Goal: Task Accomplishment & Management: Manage account settings

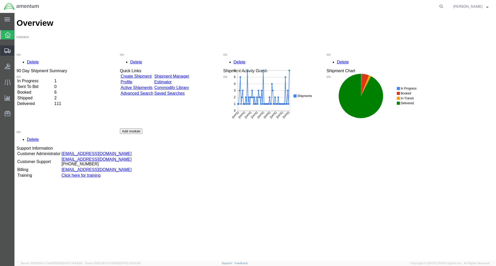
click at [0, 0] on span "Shipment Manager" at bounding box center [0, 0] width 0 height 0
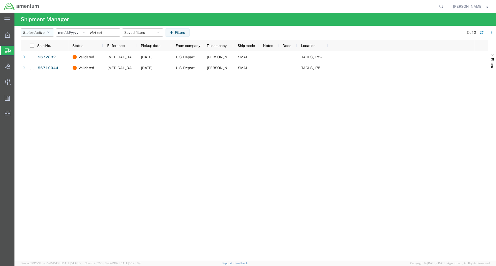
click at [50, 31] on icon "button" at bounding box center [48, 33] width 3 height 4
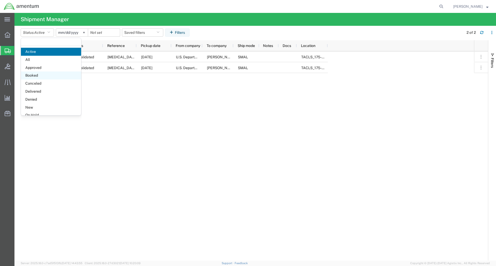
click at [47, 75] on span "Booked" at bounding box center [51, 75] width 60 height 8
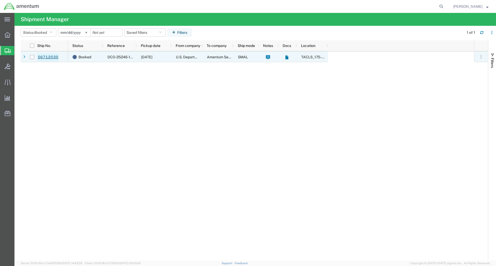
click at [53, 57] on link "56712030" at bounding box center [47, 57] width 21 height 8
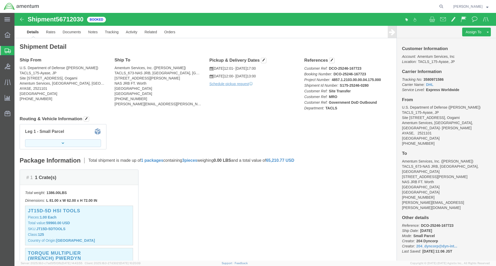
click button "button"
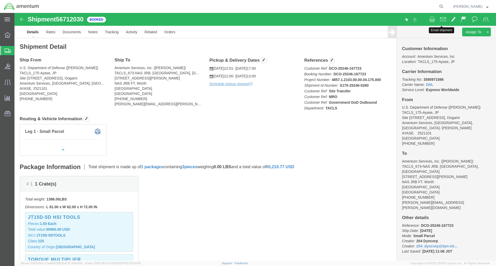
click span
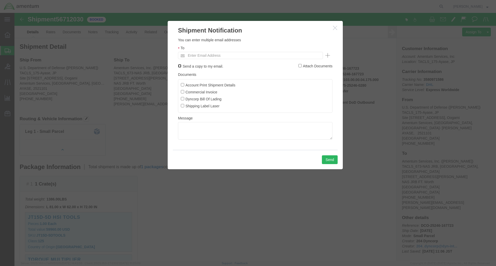
click input "Send a copy to my email."
checkbox input "true"
click input "Account Print Shipment Details"
checkbox input "true"
click input "Commercial Invoice"
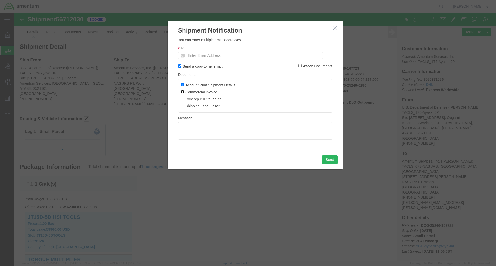
checkbox input "true"
click input "Dyncorp Bill Of Lading"
checkbox input "true"
click input "Shipping Label Laser"
checkbox input "true"
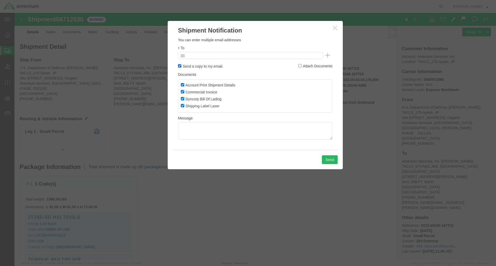
click input "text"
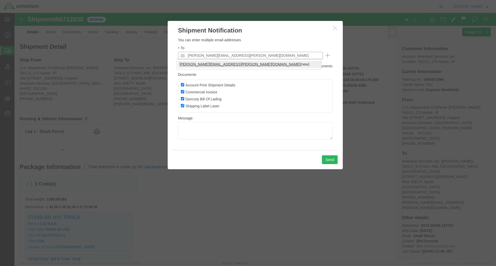
type input "[PERSON_NAME][EMAIL_ADDRESS][PERSON_NAME][DOMAIN_NAME]"
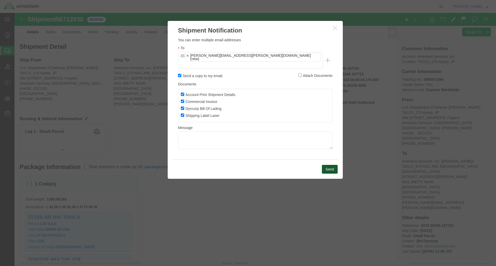
click button "Send"
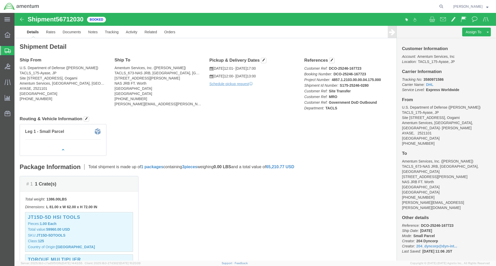
click at [0, 0] on span "Shipment Manager" at bounding box center [0, 0] width 0 height 0
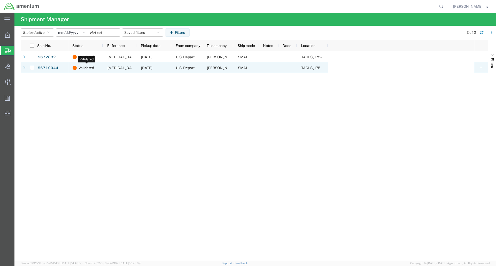
click at [84, 67] on span "Validated" at bounding box center [85, 67] width 15 height 11
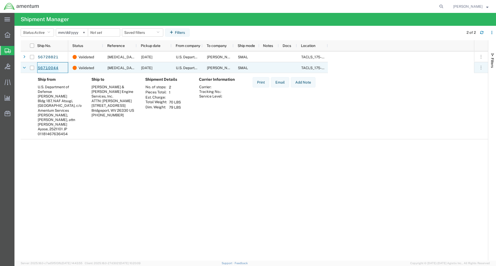
click at [51, 66] on link "56710044" at bounding box center [47, 68] width 21 height 8
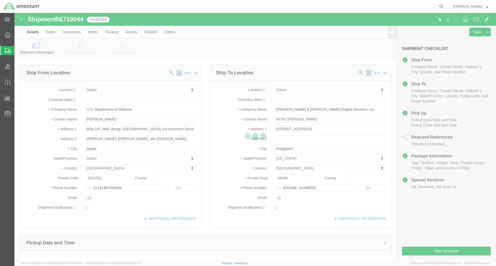
select select
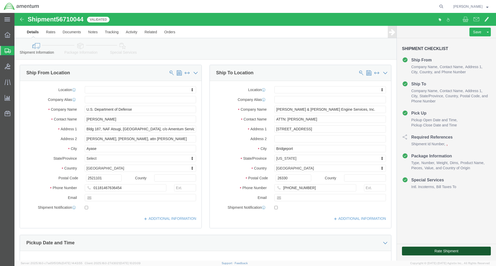
click button "Rate Shipment"
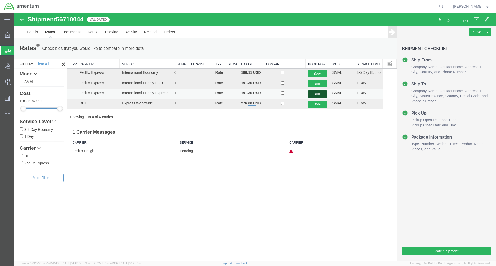
click at [320, 93] on button "Book" at bounding box center [317, 93] width 19 height 7
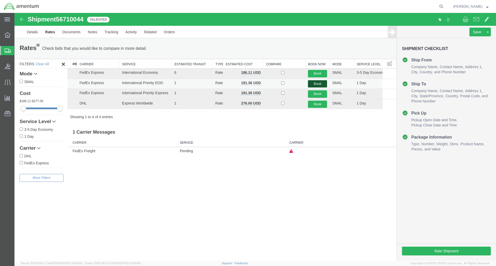
click at [317, 82] on button "Book" at bounding box center [317, 83] width 19 height 7
click at [0, 0] on span "Shipment Manager" at bounding box center [0, 0] width 0 height 0
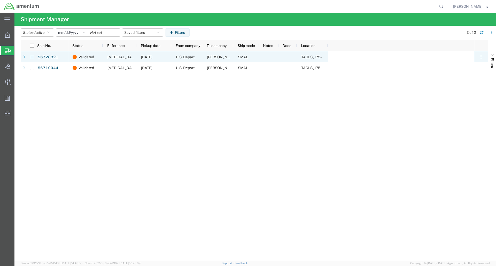
click at [33, 58] on input "Press Space to toggle row selection (unchecked)" at bounding box center [32, 57] width 4 height 4
checkbox input "true"
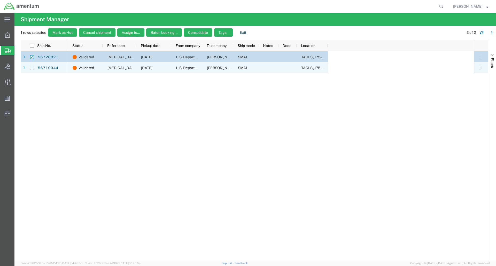
click at [31, 68] on input "Press Space to toggle row selection (unchecked)" at bounding box center [32, 68] width 4 height 4
checkbox input "true"
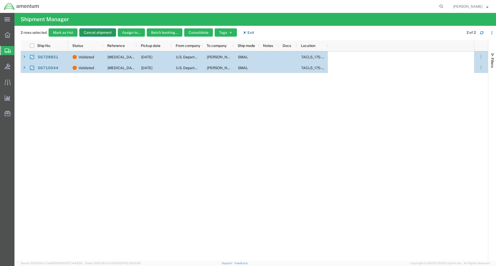
click at [92, 33] on button "Cancel shipment" at bounding box center [97, 32] width 37 height 8
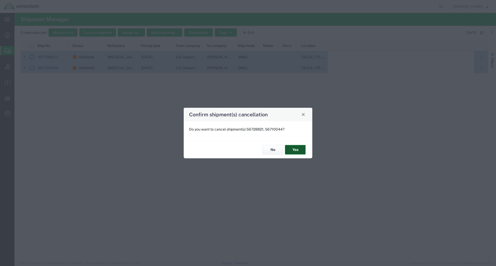
click at [299, 151] on button "Yes" at bounding box center [295, 150] width 21 height 10
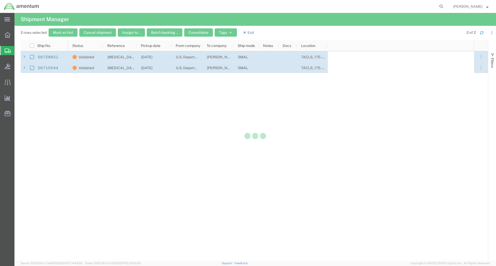
checkbox input "false"
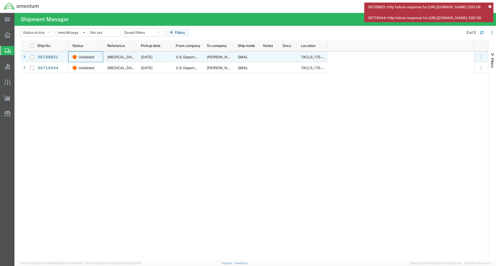
click at [101, 59] on div "Validated" at bounding box center [85, 56] width 35 height 11
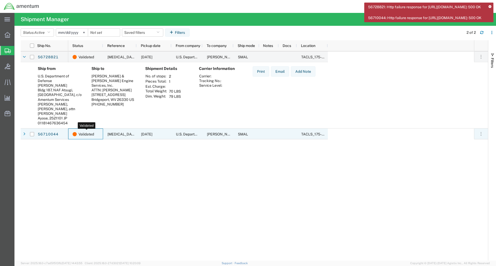
click at [91, 135] on span "Validated" at bounding box center [85, 134] width 15 height 11
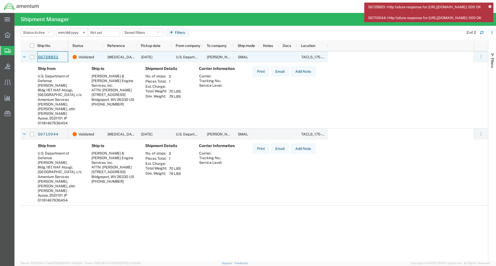
click at [54, 58] on link "56728821" at bounding box center [47, 57] width 21 height 8
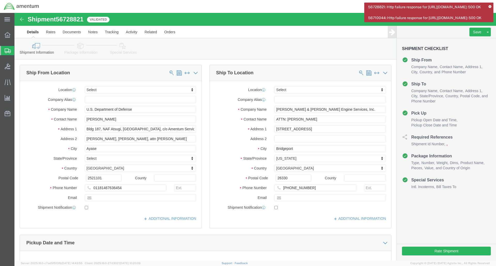
select select
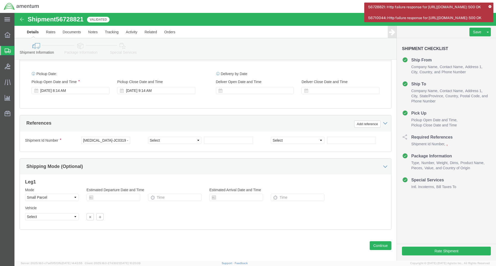
scroll to position [195, 0]
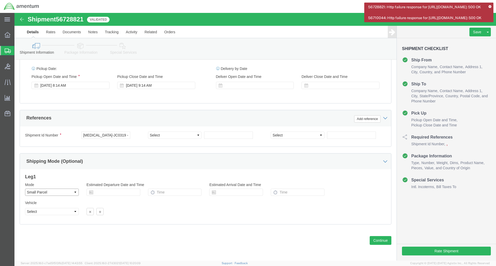
click select "Select Air Less than Truckload Multi-Leg Ocean Freight Rail Small Parcel Truckl…"
click div "Previous Continue"
click button "Continue"
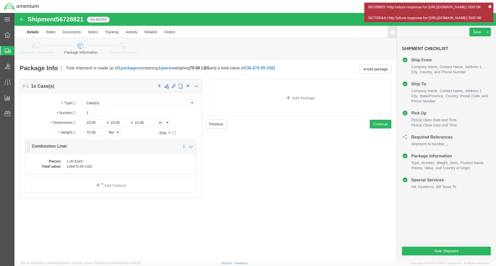
click dd "136470.59 USD"
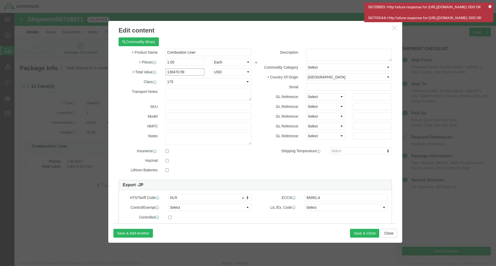
drag, startPoint x: 170, startPoint y: 59, endPoint x: 148, endPoint y: 59, distance: 21.9
click div "136470.59"
type input "5000"
click textarea
click div "GL Reference Select Account Type Activity ID Airline Appointment Number ASN Bat…"
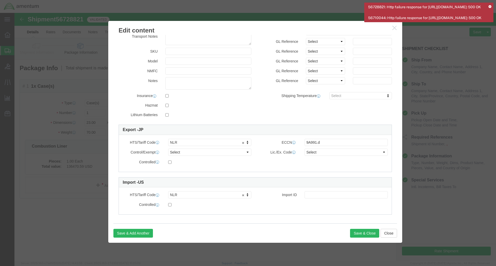
scroll to position [58, 0]
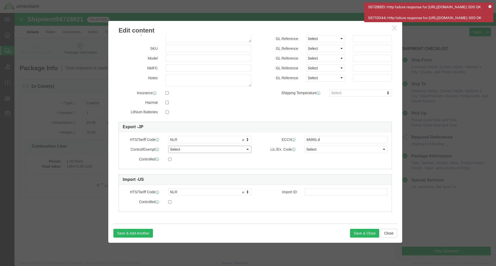
click select "Select ATF BIS DEA EPA FDA FTR ITAR OFAC Other (OPA)"
click div "Controlled"
click select "Select"
click div "Controlled"
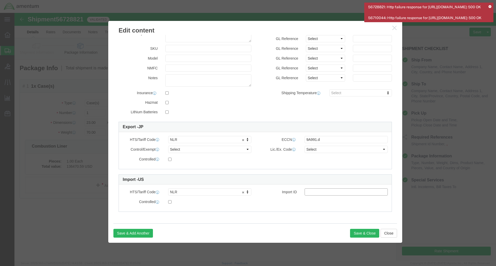
click input "text"
type input "9A991.d"
click div "Commodity library Product Name Combustion Liner Pieces 1.00 Select Bag Barrels …"
click input "9A991.d"
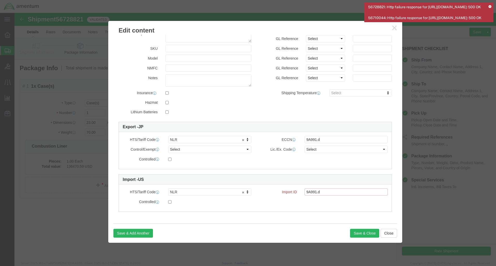
drag, startPoint x: 313, startPoint y: 180, endPoint x: 282, endPoint y: 179, distance: 31.5
click div "Import ID 9A991.d"
click label
click input "checkbox"
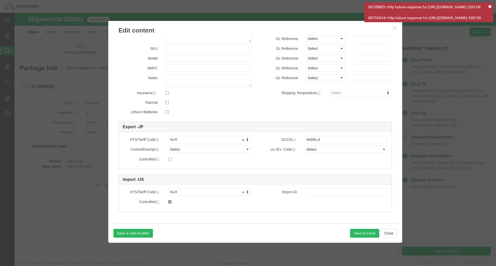
checkbox input "true"
click div "Controlled"
drag, startPoint x: 175, startPoint y: 179, endPoint x: 157, endPoint y: 179, distance: 18.1
drag, startPoint x: 174, startPoint y: 180, endPoint x: 168, endPoint y: 180, distance: 7.0
drag, startPoint x: 164, startPoint y: 180, endPoint x: 150, endPoint y: 179, distance: 14.2
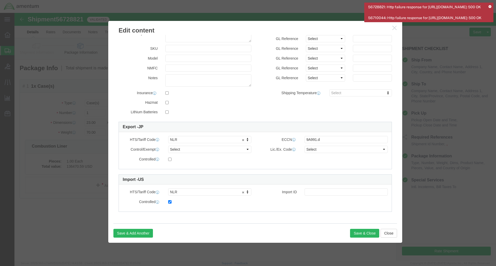
click div "Product Name Combustion Liner Pieces 1.00 Select Bag Barrels 100Board Feet Bott…"
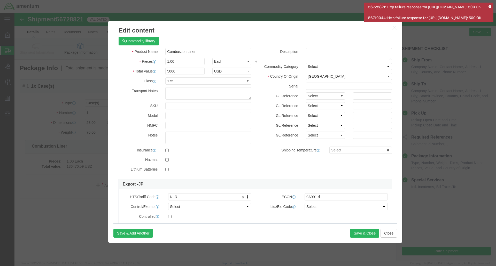
scroll to position [0, 0]
click at [490, 7] on icon at bounding box center [489, 6] width 3 height 3
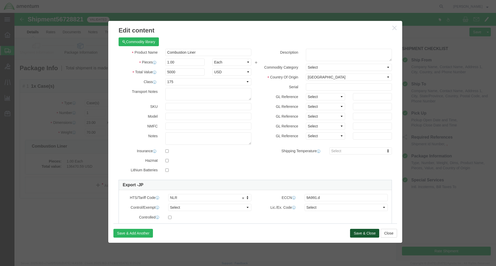
click button "Save & Close"
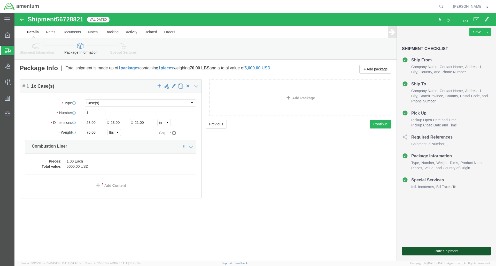
drag, startPoint x: 421, startPoint y: 235, endPoint x: 433, endPoint y: 233, distance: 12.7
click button "Rate Shipment"
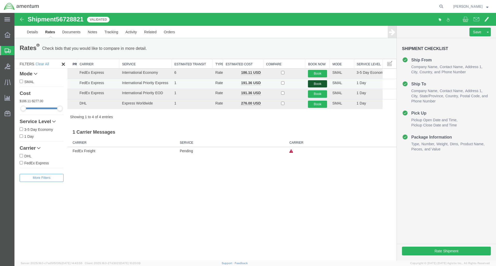
click at [319, 82] on button "Book" at bounding box center [317, 83] width 19 height 7
click at [314, 83] on button "Book" at bounding box center [317, 83] width 19 height 7
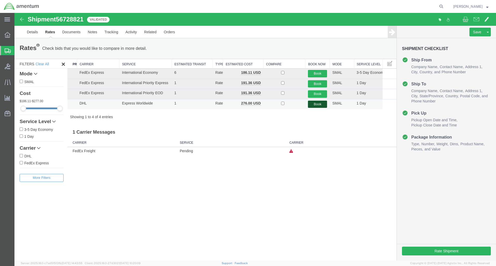
click at [315, 105] on button "Book" at bounding box center [317, 104] width 19 height 7
click at [320, 106] on button "Book" at bounding box center [317, 104] width 19 height 7
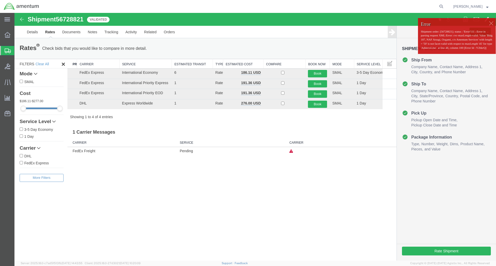
drag, startPoint x: 468, startPoint y: 57, endPoint x: 461, endPoint y: 57, distance: 6.5
click at [461, 50] on p "Shipment order: [56728821]; status : 'Error'111 : Error in parsing request XML:…" at bounding box center [456, 40] width 72 height 20
click at [492, 22] on div at bounding box center [491, 23] width 8 height 8
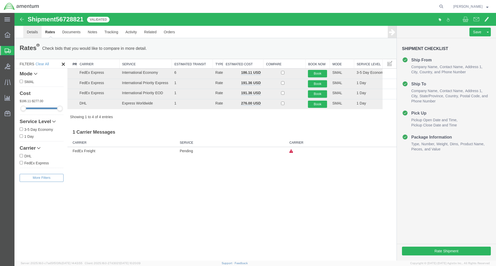
click at [37, 30] on link "Details" at bounding box center [32, 32] width 18 height 12
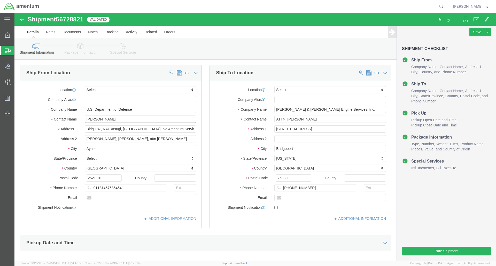
drag, startPoint x: 110, startPoint y: 108, endPoint x: 66, endPoint y: 108, distance: 44.4
click div "[PERSON_NAME]"
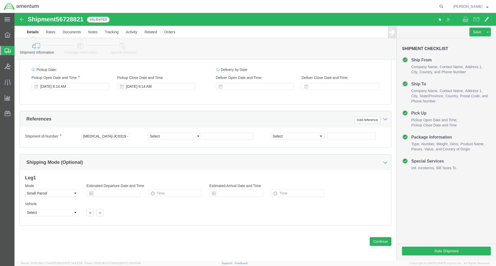
scroll to position [195, 0]
type input "[PERSON_NAME]"
click button "Continue"
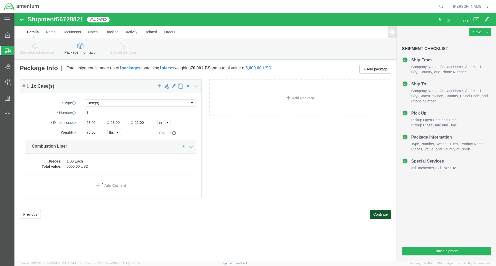
scroll to position [0, 0]
click button "Continue"
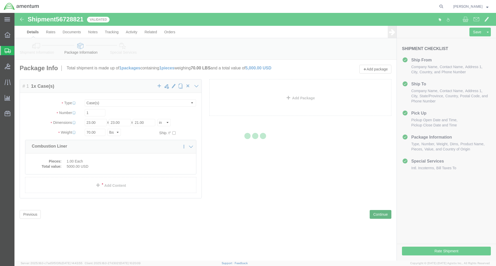
select select
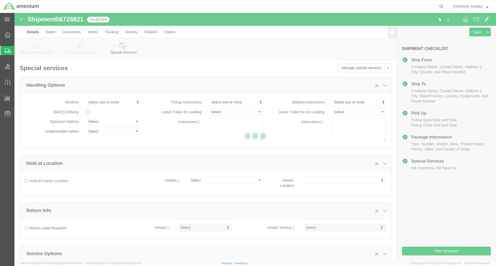
select select "DEPARTMENT"
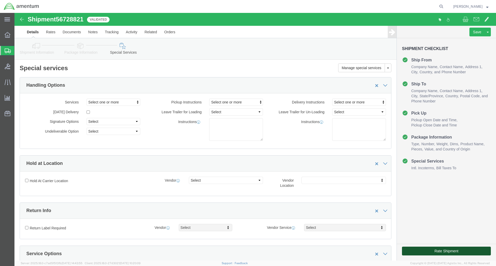
click button "Rate Shipment"
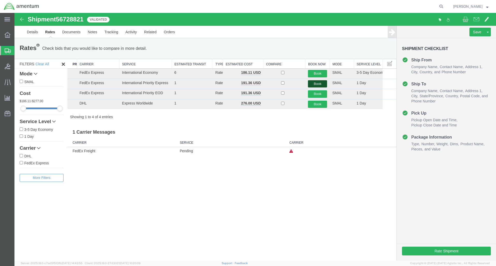
click at [319, 82] on button "Book" at bounding box center [317, 83] width 19 height 7
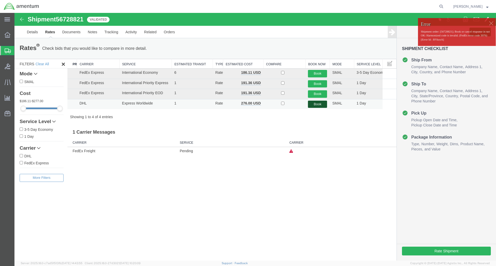
click at [318, 104] on button "Book" at bounding box center [317, 104] width 19 height 7
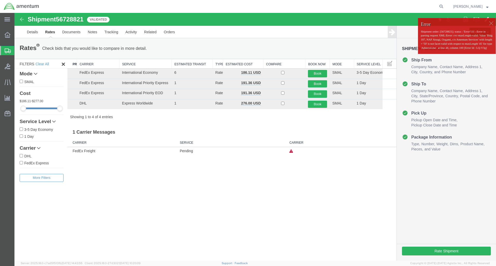
click at [490, 23] on div at bounding box center [491, 23] width 8 height 8
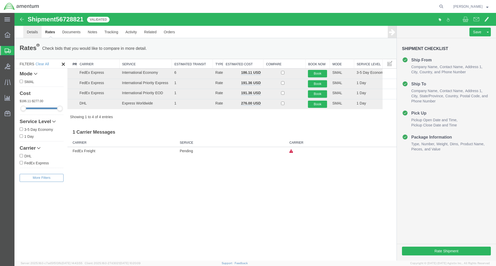
click at [27, 30] on link "Details" at bounding box center [32, 32] width 18 height 12
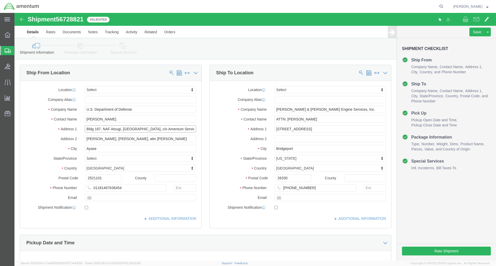
click input "Bldg 187, NAF Atsugi, [GEOGRAPHIC_DATA], c/o Amentum Services"
type input "Bldg 187, Atsugi, [GEOGRAPHIC_DATA], c/o Amentum Services"
click input "[PERSON_NAME], [PERSON_NAME], attn [PERSON_NAME]"
type input "Ayase-Shi,[PERSON_NAME] Kanagawa-[PERSON_NAME], [PERSON_NAME]"
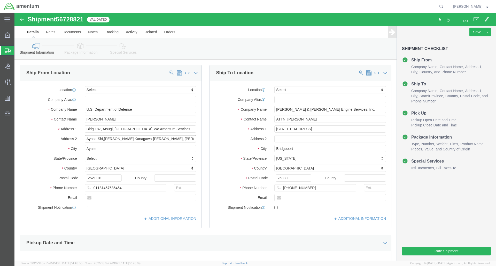
drag, startPoint x: 161, startPoint y: 127, endPoint x: 69, endPoint y: 128, distance: 91.9
click div "Ayase-Shi,[PERSON_NAME] Kanagawa-[PERSON_NAME], [PERSON_NAME]"
click input "Bldg 187, Atsugi, [GEOGRAPHIC_DATA], c/o Amentum Services"
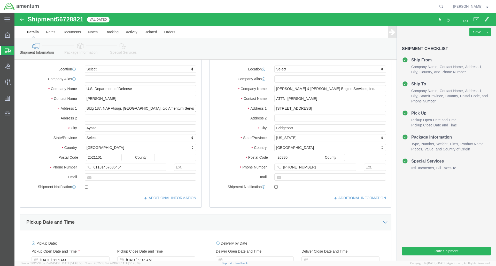
scroll to position [195, 0]
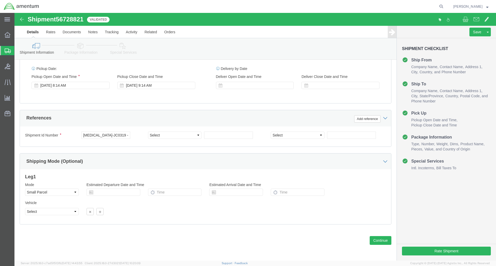
type input "Bldg 187, NAF Atsugi, [GEOGRAPHIC_DATA], c/o Amentum Services"
click button "Continue"
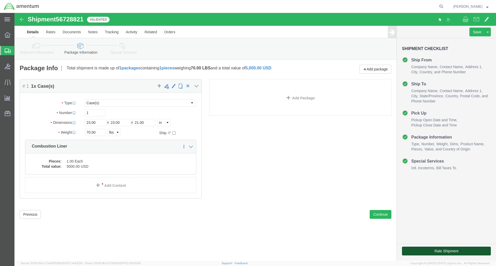
click button "Rate Shipment"
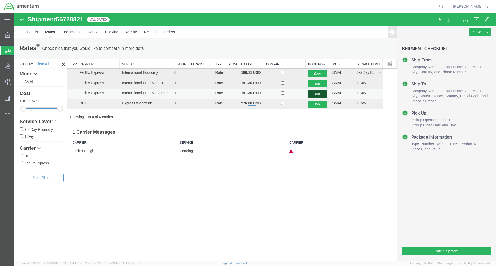
click at [314, 92] on button "Book" at bounding box center [317, 93] width 19 height 7
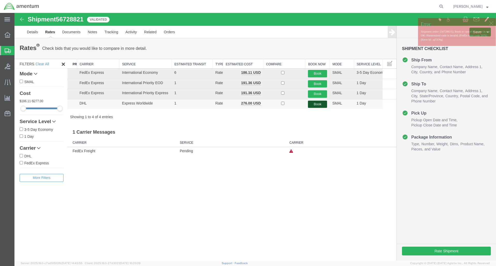
click at [320, 104] on button "Book" at bounding box center [317, 104] width 19 height 7
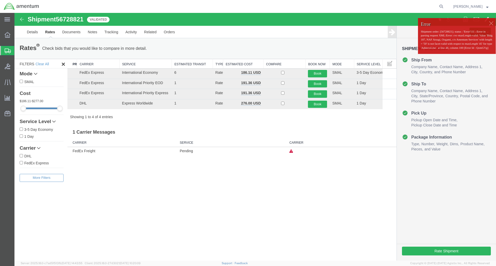
click at [491, 21] on div at bounding box center [491, 23] width 8 height 8
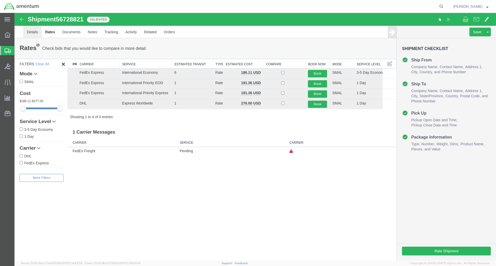
click at [32, 32] on link "Details" at bounding box center [32, 32] width 18 height 12
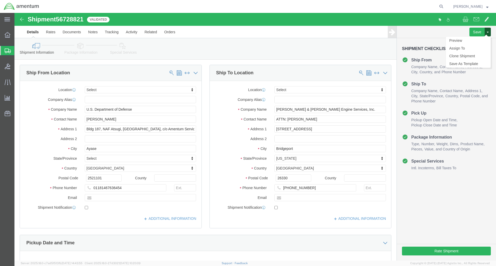
click button
click link "Related"
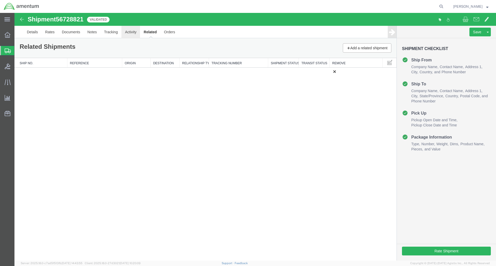
click at [132, 33] on link "Activity" at bounding box center [130, 32] width 19 height 12
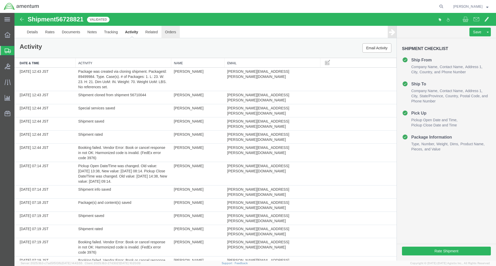
click at [168, 31] on link "Orders" at bounding box center [170, 32] width 18 height 12
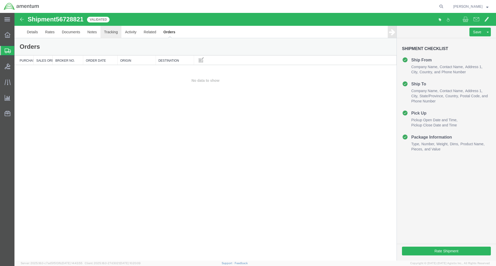
click at [104, 31] on link "Tracking" at bounding box center [110, 32] width 21 height 12
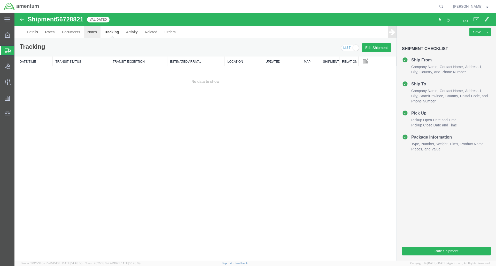
click at [94, 33] on link "Notes" at bounding box center [92, 32] width 17 height 12
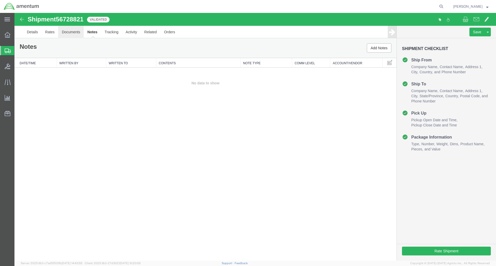
click at [75, 35] on link "Documents" at bounding box center [71, 32] width 26 height 12
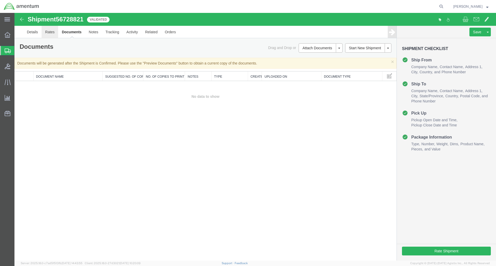
click at [52, 33] on link "Rates" at bounding box center [50, 32] width 17 height 12
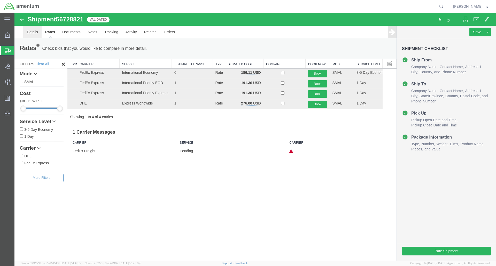
click at [37, 33] on link "Details" at bounding box center [32, 32] width 18 height 12
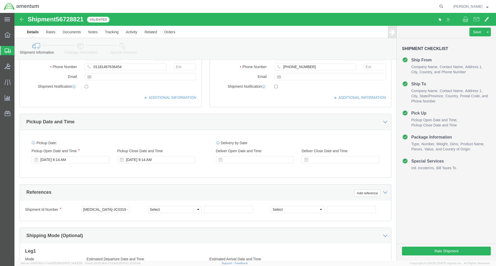
scroll to position [41, 0]
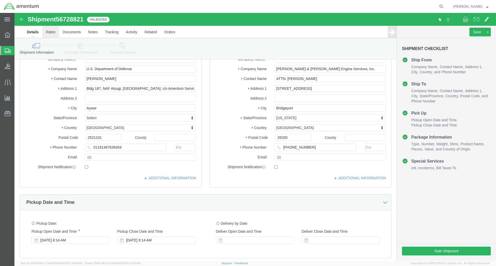
click link "Rates"
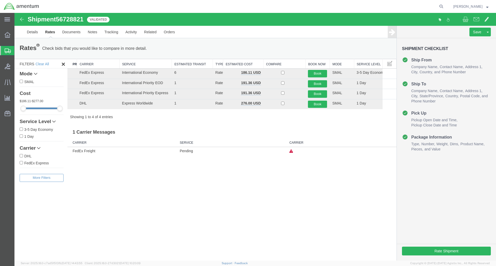
click at [0, 0] on span "Shipment Manager" at bounding box center [0, 0] width 0 height 0
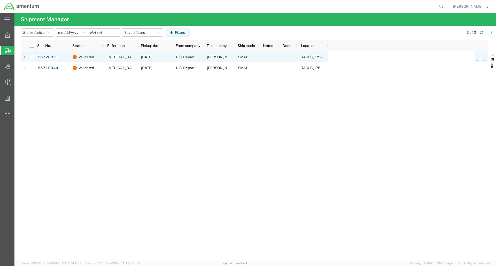
click at [481, 56] on icon "button" at bounding box center [480, 56] width 5 height 5
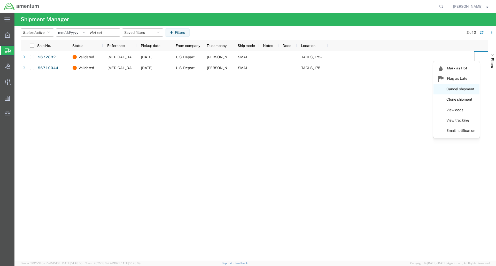
click at [464, 89] on link "Cancel shipment" at bounding box center [456, 89] width 46 height 9
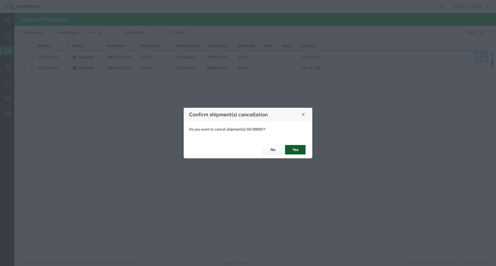
click at [298, 149] on button "Yes" at bounding box center [295, 150] width 21 height 10
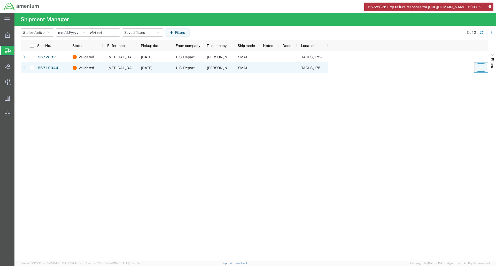
click at [483, 67] on icon "button" at bounding box center [480, 67] width 5 height 5
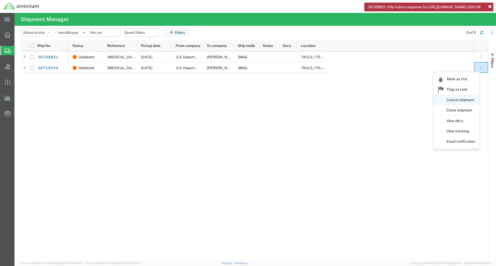
click at [461, 99] on link "Cancel shipment" at bounding box center [456, 99] width 46 height 9
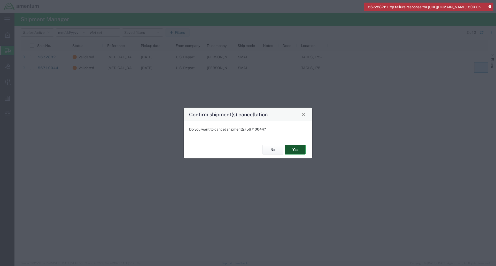
click at [299, 149] on button "Yes" at bounding box center [295, 150] width 21 height 10
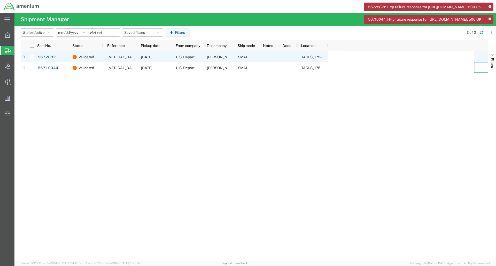
click at [34, 59] on div at bounding box center [32, 57] width 4 height 11
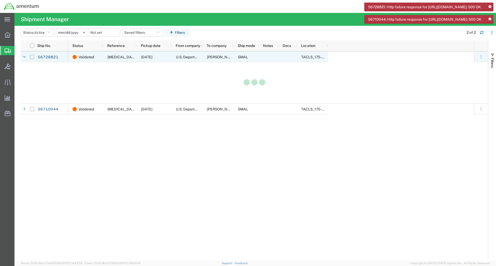
click at [33, 58] on input "Press Space to toggle row selection (unchecked)" at bounding box center [32, 57] width 4 height 4
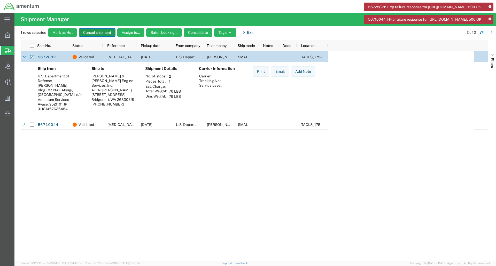
click at [103, 30] on button "Cancel shipment" at bounding box center [97, 32] width 37 height 8
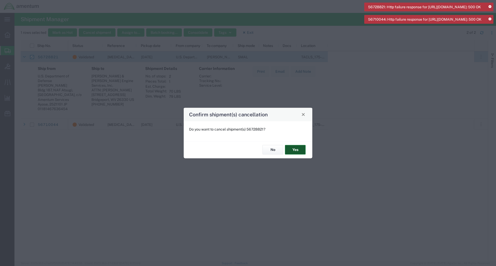
click at [295, 147] on button "Yes" at bounding box center [295, 150] width 21 height 10
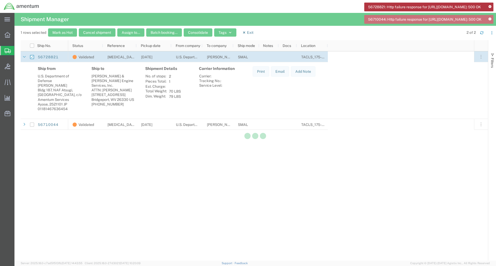
checkbox input "false"
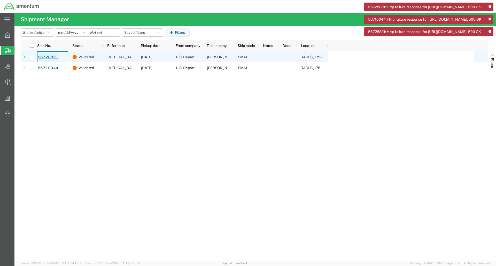
click at [47, 54] on link "56728821" at bounding box center [47, 57] width 21 height 8
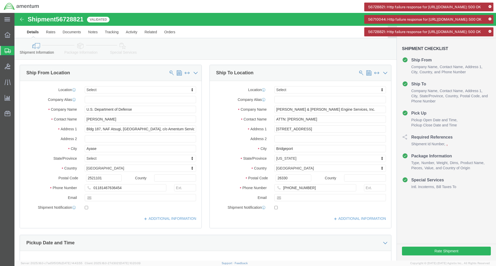
select select
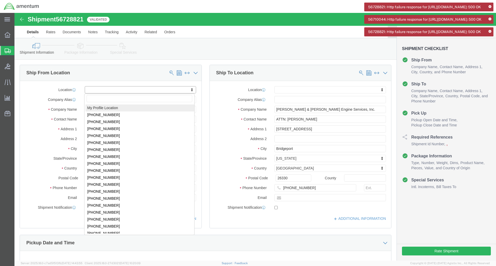
click at [489, 7] on icon at bounding box center [489, 6] width 3 height 3
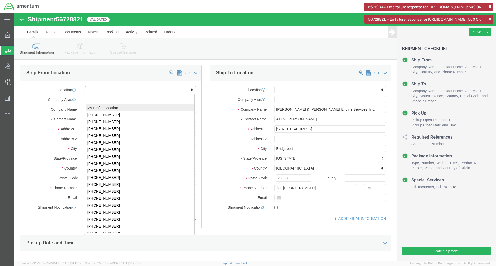
click at [489, 7] on icon at bounding box center [489, 6] width 3 height 3
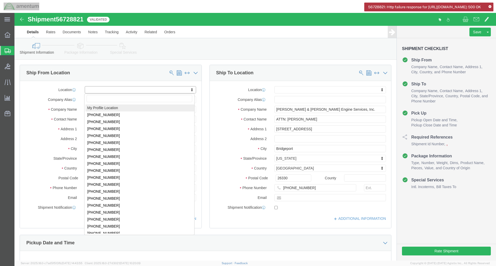
click at [489, 7] on icon at bounding box center [489, 6] width 3 height 3
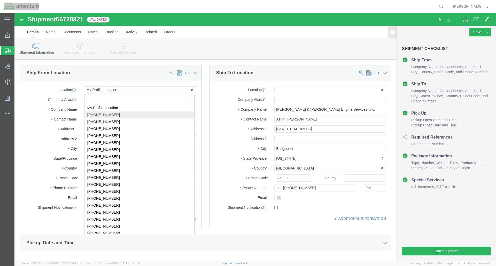
select select "52728"
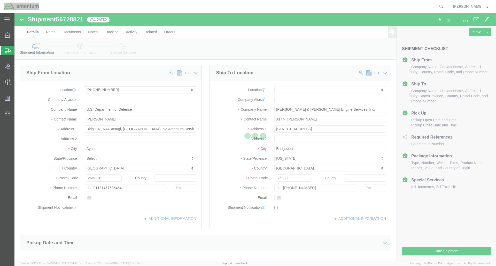
select select "MD"
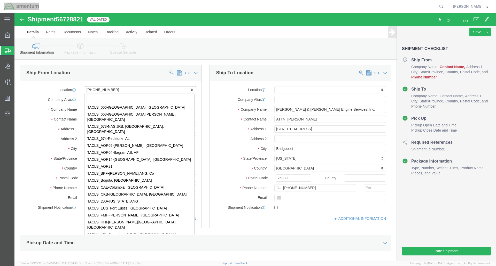
select select "MYPROFILE"
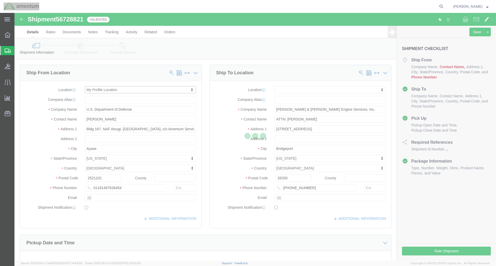
select select
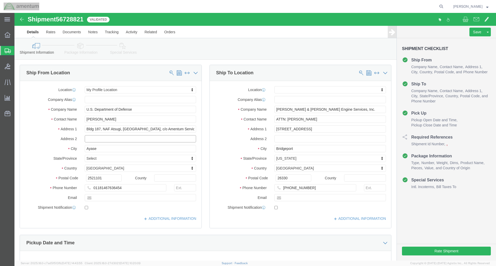
click input "text"
drag, startPoint x: 259, startPoint y: 96, endPoint x: 335, endPoint y: 206, distance: 134.1
click div "Location My Profile Location [PHONE_NUMBER] [PHONE_NUMBER] [PHONE_NUMBER] [PHON…"
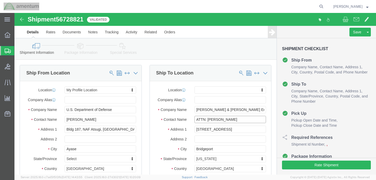
click input "ATTN: [PERSON_NAME]"
click input "[STREET_ADDRESS]"
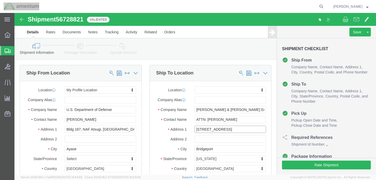
click input "[STREET_ADDRESS]"
drag, startPoint x: 223, startPoint y: 117, endPoint x: 177, endPoint y: 115, distance: 45.5
click div "[STREET_ADDRESS]"
click input "Bridgeport"
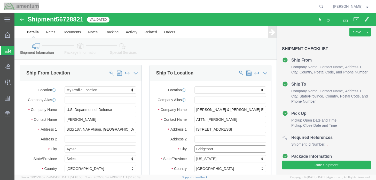
click input "Bridgeport"
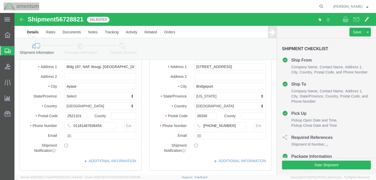
scroll to position [77, 0]
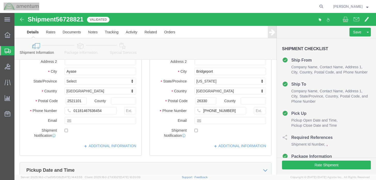
click icon
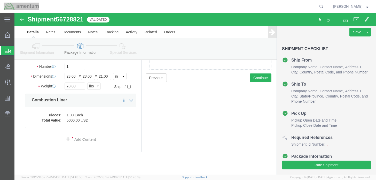
scroll to position [55, 0]
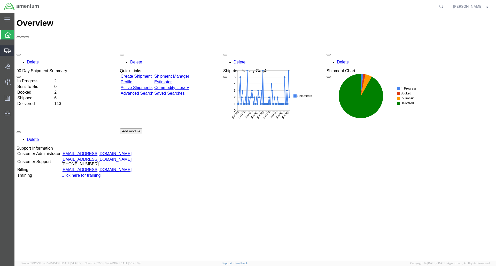
click at [0, 0] on span "Create Shipment" at bounding box center [0, 0] width 0 height 0
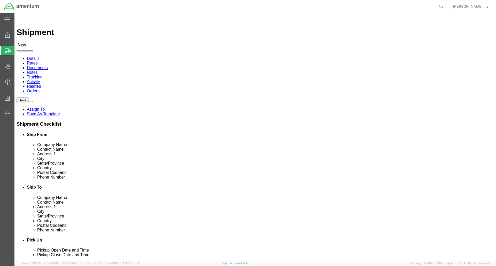
select select
select select "MYPROFILE"
click input "text"
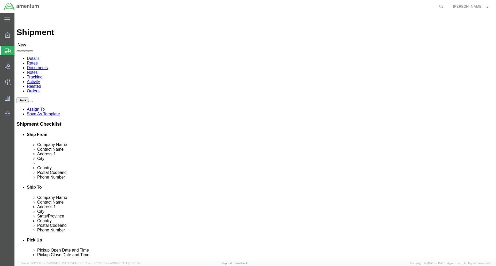
click input "text"
paste input "[PERSON_NAME] & [PERSON_NAME] Engine Services, Inc."
type input "[PERSON_NAME] & [PERSON_NAME] Engine Services, Inc."
click input "text"
paste input "ATTN: [PERSON_NAME]"
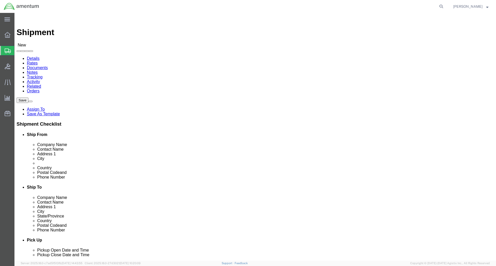
type input "ATTN: [PERSON_NAME]"
click input "text"
paste input "[STREET_ADDRESS]"
type input "[STREET_ADDRESS]"
click input "text"
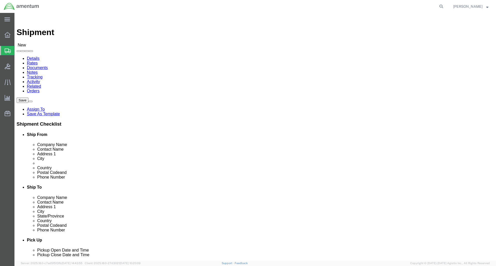
click input "text"
paste input "Bridgeport"
type input "Bridgeport"
click input "Postal Code"
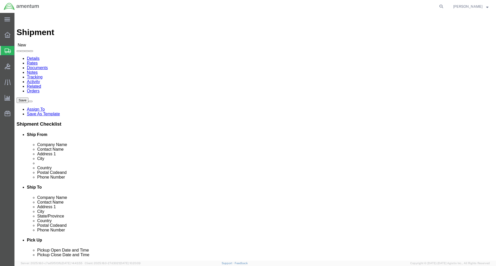
type input "26330"
click input "text"
click input "3048421368"
click input "304-8421368"
type input "[PHONE_NUMBER]"
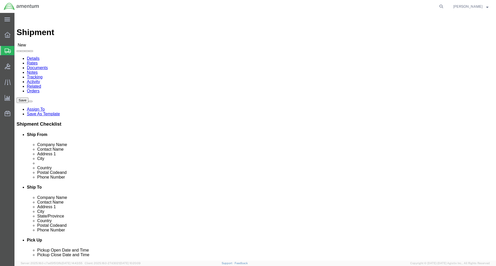
click div "Location My Profile Location 1002-4122-6 1006-5256-0 1026-8910-0 1281-0560-3 13…"
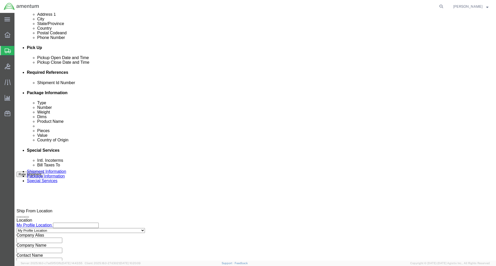
scroll to position [195, 0]
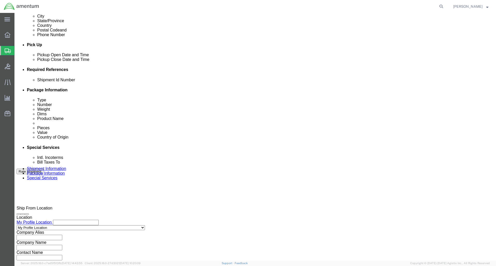
click button "Continue"
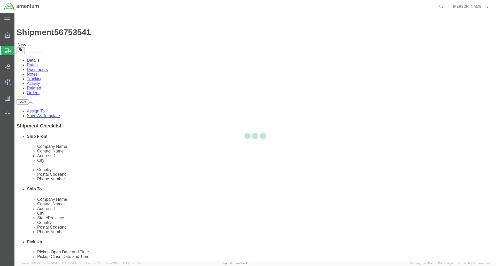
select select "CBOX"
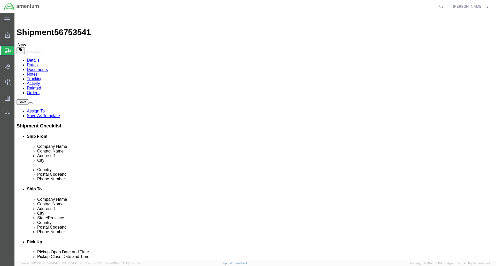
click select "Select BCK Boxes Bale(s) Basket(s) Bolt(s) Bottle(s) Buckets Bulk Bundle(s) Can…"
click input "text"
type input "23"
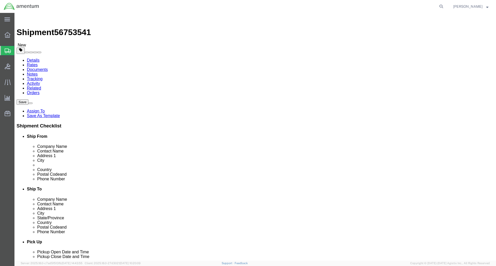
click input "text"
type input "23"
click input "text"
type input "21"
click input "0.00"
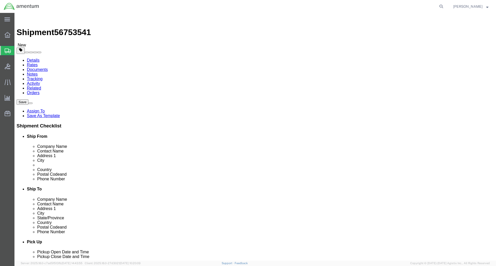
drag, startPoint x: 83, startPoint y: 120, endPoint x: 55, endPoint y: 117, distance: 27.5
click div "Weight Total weight of packages in pounds or kilograms 0.00 Select kgs lbs Ship…"
type input "70"
click ul
click input "23"
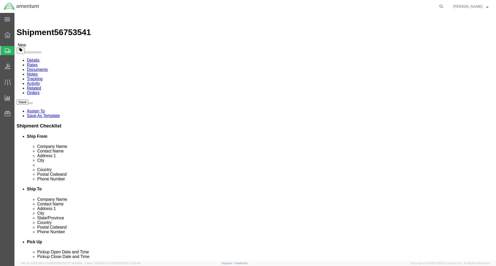
click input "23"
type input "24"
click input "23"
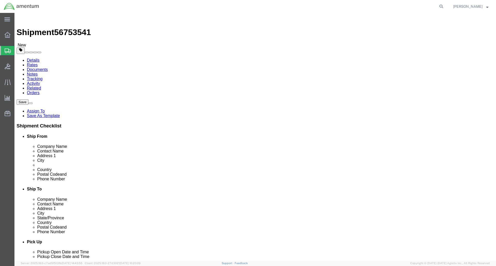
click input "23"
type input "24"
click input "21"
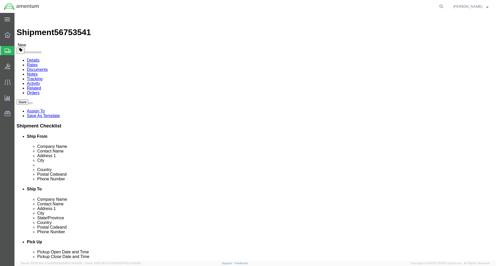
type input "11"
click ul
click input "70"
drag, startPoint x: 83, startPoint y: 118, endPoint x: 67, endPoint y: 116, distance: 16.2
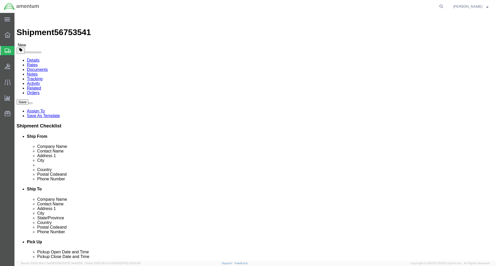
click div "70 Select kgs lbs"
type input "20"
click div "Previous Continue"
click link "Add Content"
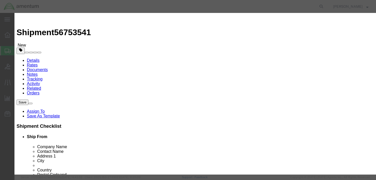
scroll to position [135, 0]
type input "NLR"
click input "text"
type input "9A991.d"
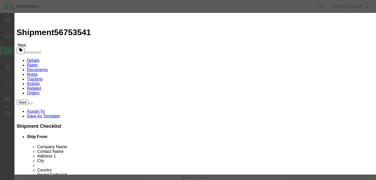
scroll to position [149, 0]
click div "Lic./Ex. Code Select Select AGR-Agricultural APP-Computers APR-Additional Permi…"
click div "Controlled"
click select "Select ATF BIS DEA EPA FDA FTR ITAR OFAC Other (OPA)"
click div "HTS/Tariff Code NLR NLR ECCN 9A991.d Control/Exempt Select ATF BIS DEA EPA FDA …"
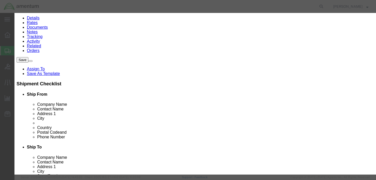
scroll to position [0, 0]
click input "text"
type input "Combustion Liner"
click input "0"
type input "01"
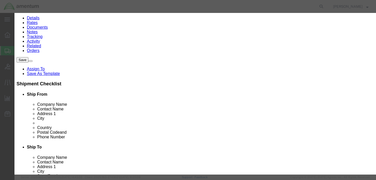
click input "text"
type input "136470.59"
click select "Select 50 55 60 65 70 85 92.5 100 125 175 250 300 400"
click button "Close"
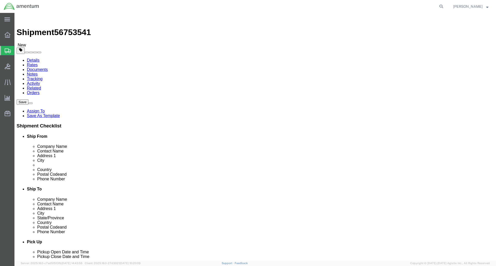
click link "Add Content"
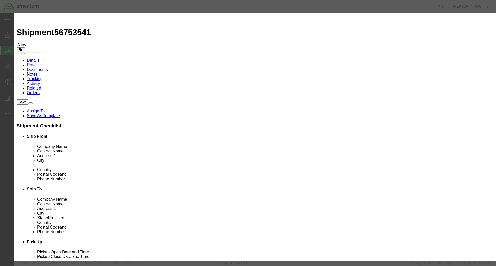
click input "0"
type input "01"
click input "text"
click select "Select 50 55 60 65 70 85 92.5 100 125 175 250 300 400"
select select "175"
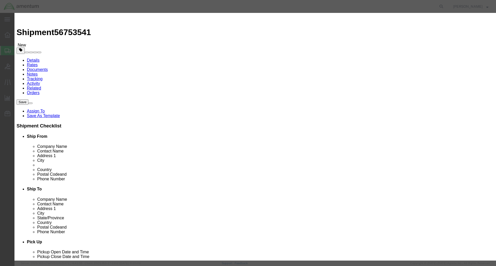
click select "Select 50 55 60 65 70 85 92.5 100 125 175 250 300 400"
click input "text"
type input "136470.59"
click input "text"
click input "Cpombustion Liner"
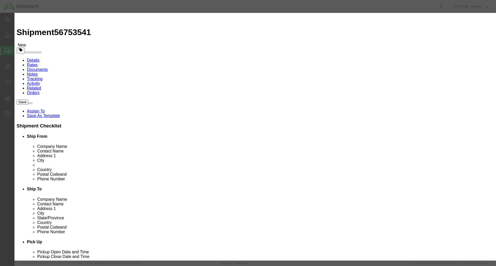
click input "Cpombustion Liner"
type input "Combustion Liner"
click textarea
click button "Save & Close"
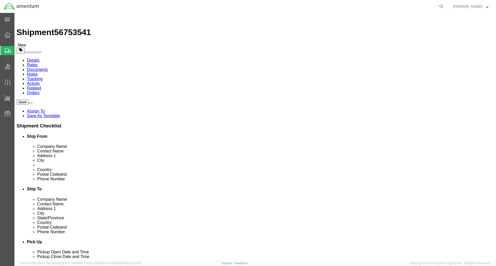
click icon
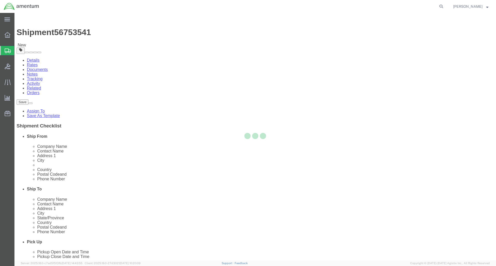
select select
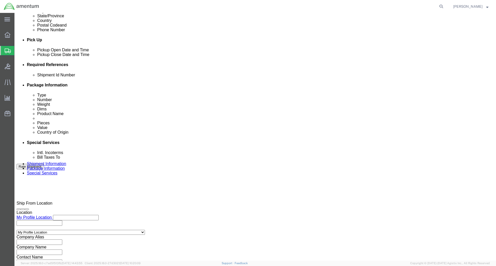
scroll to position [206, 0]
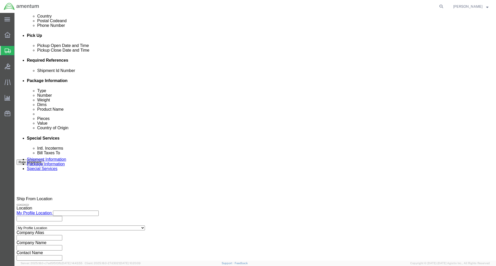
click select "Select Carriage Insurance Paid Carriage Paid To Cost and Freight Cost Insurance…"
select select "DDP"
click select "Select Carriage Insurance Paid Carriage Paid To Cost and Freight Cost Insurance…"
select select "SHIP"
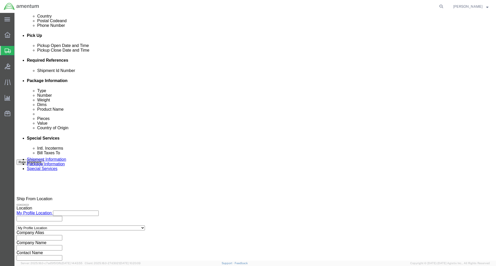
click div "Cost Center Select Buyer Cost Center Department Operations Number Order Number …"
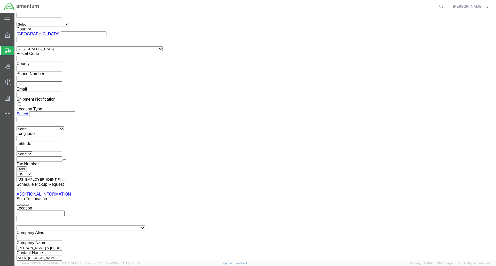
scroll to position [497, 0]
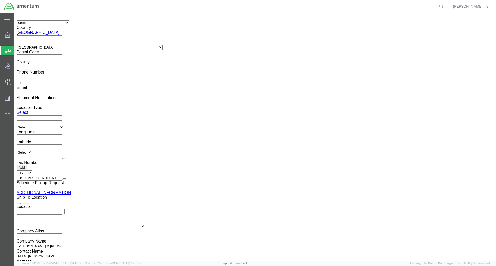
click button "Rate Shipment"
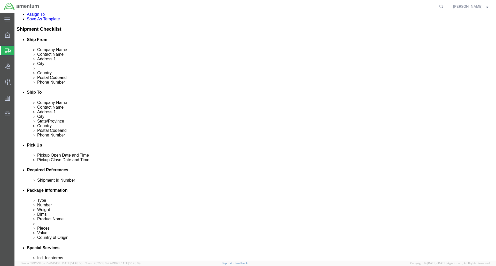
scroll to position [103, 0]
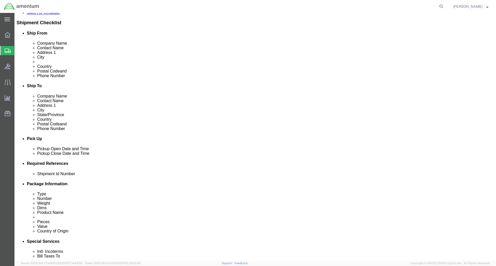
click span "Shipment Id Number"
click h4 "Required References"
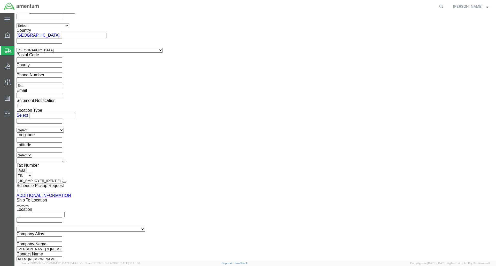
scroll to position [518, 0]
click button "Previous"
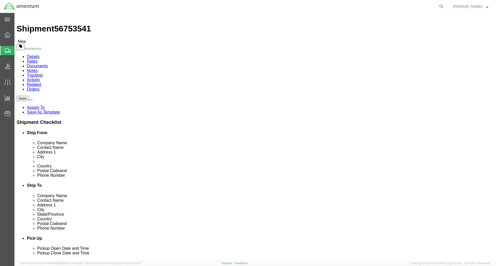
scroll to position [4, 0]
click button "Previous"
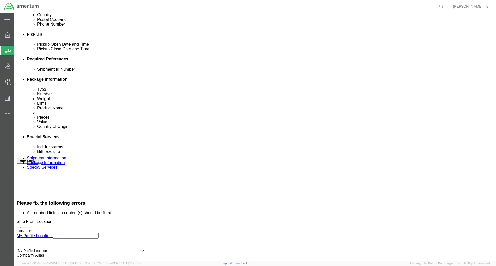
scroll to position [211, 0]
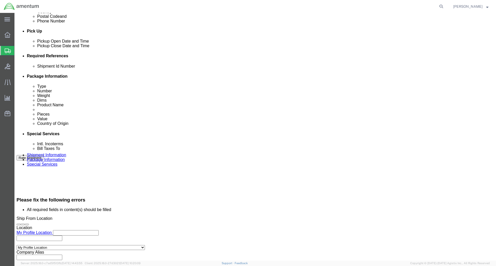
click input "text"
type input "P"
type input "Combustion Liner"
click button "Continue"
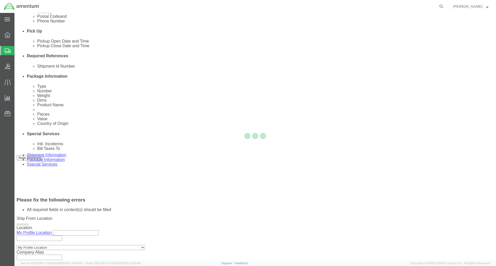
scroll to position [0, 0]
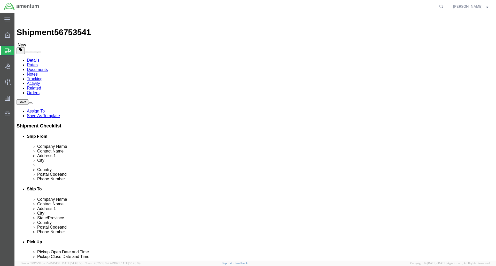
click dd "136470.59 JPY"
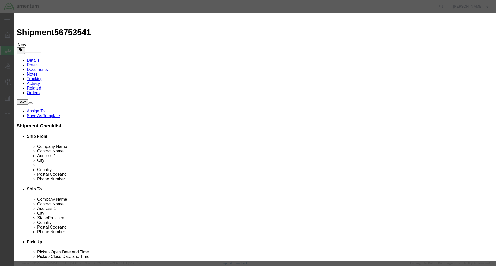
click select "Select Afghanistan Åland Islands Albania Algeria American Samoa Andorra Angola …"
select select "US"
click select "Select Afghanistan Åland Islands Albania Algeria American Samoa Andorra Angola …"
click div "Product Name Combustion Liner Pieces 1.00 Select Bag Barrels 100Board Feet Bott…"
type input "NLR"
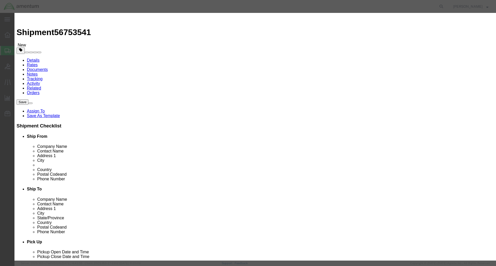
type input "NLR"
click input "text"
type input "9A991.d"
click button "Save & Close"
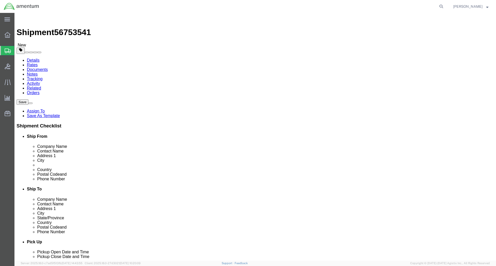
click div "Pieces: 1.00 Each Total value: 136470.59 JPY"
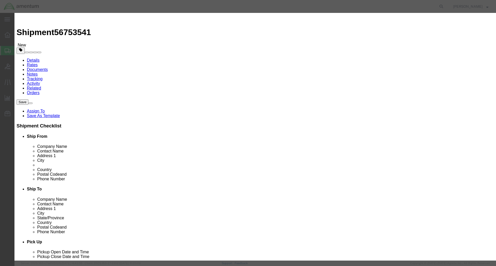
click select "Select ADP AED AFN ALL AMD AOA ARS ATS AUD AWG AZN BAM BBD BDT BGL BGN BHD BIF …"
select select "USD"
click select "Select ADP AED AFN ALL AMD AOA ARS ATS AUD AWG AZN BAM BBD BDT BGL BGN BHD BIF …"
click button "Save & Close"
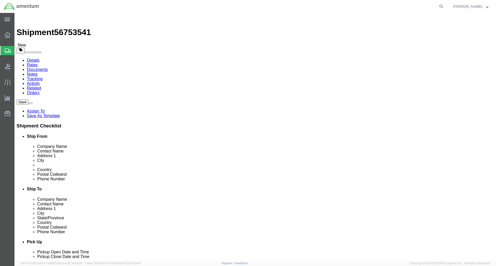
click div "Package Content # 1 x Package Type Select BCK Boxes Bale(s) Basket(s) Bolt(s) B…"
click dd "136470.59 USD"
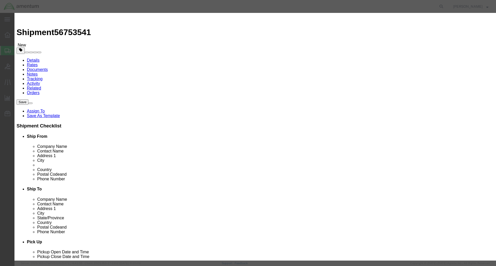
click button "Save & Close"
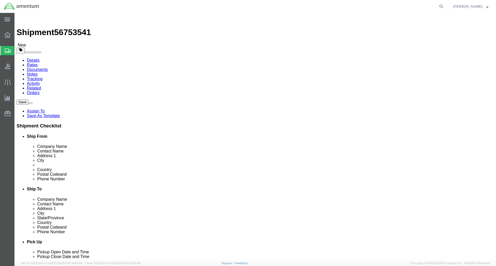
click button "Continue"
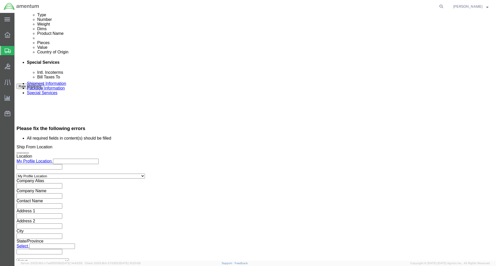
scroll to position [310, 0]
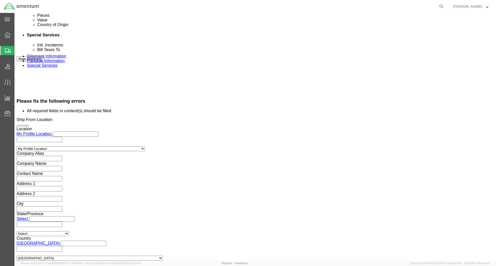
click button "Rate Shipment"
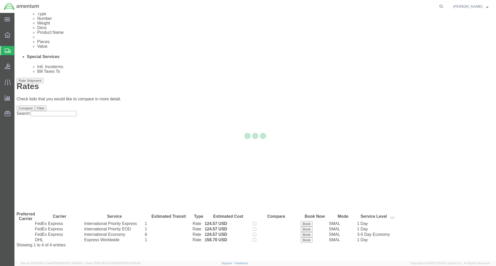
scroll to position [0, 0]
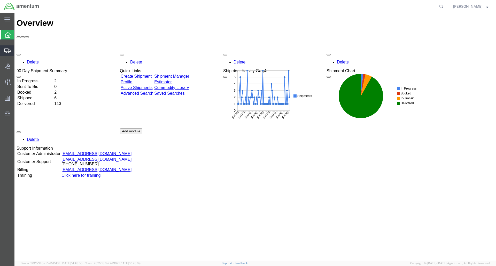
click at [0, 0] on span "Shipment Manager" at bounding box center [0, 0] width 0 height 0
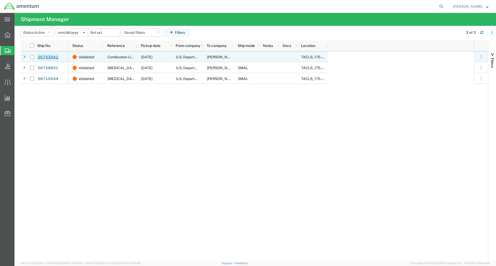
click at [53, 56] on link "56753541" at bounding box center [47, 57] width 21 height 8
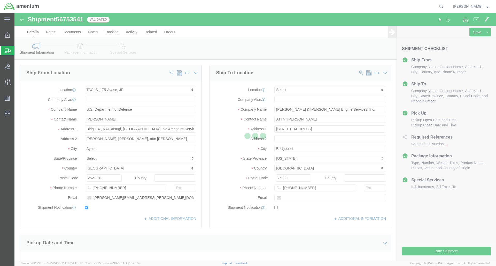
select select "60371"
select select
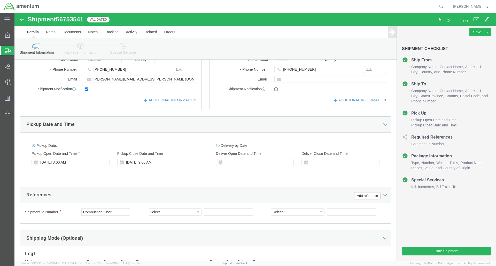
scroll to position [66, 0]
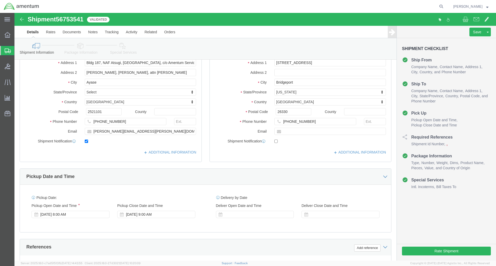
click icon
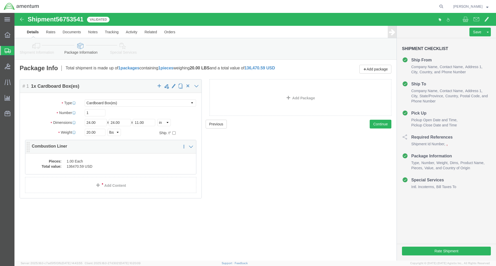
click dd "1.00 Each"
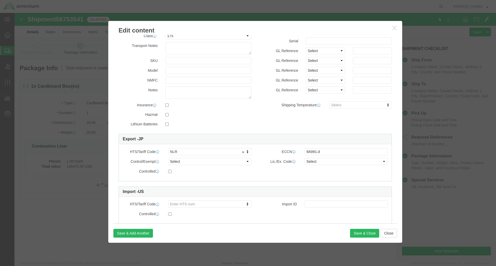
scroll to position [52, 0]
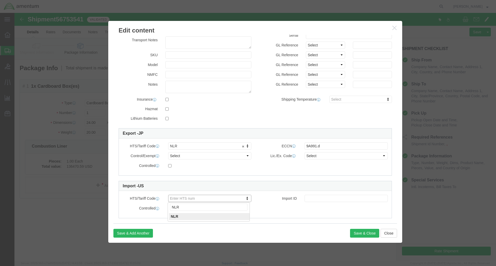
type input "NLR"
click button "Save & Close"
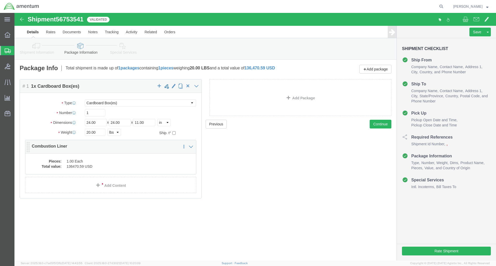
click dd "1.00 Each"
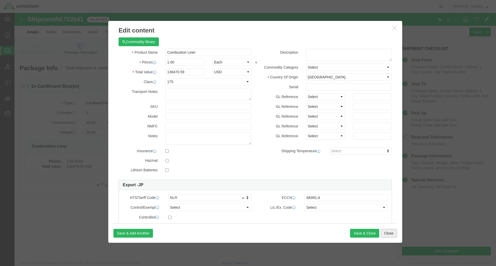
click button "Close"
